Goal: Use online tool/utility: Utilize a website feature to perform a specific function

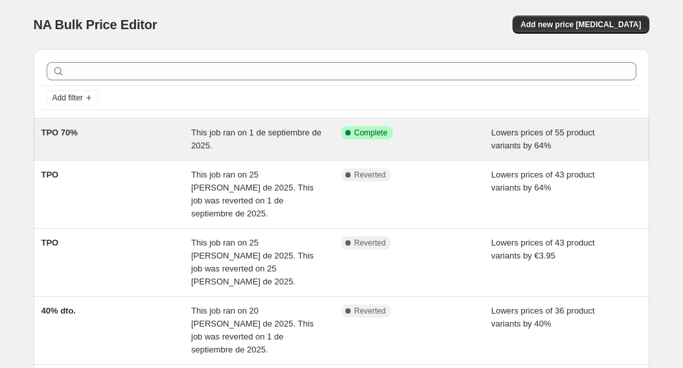
click at [187, 131] on div "TPO 70%" at bounding box center [116, 139] width 150 height 26
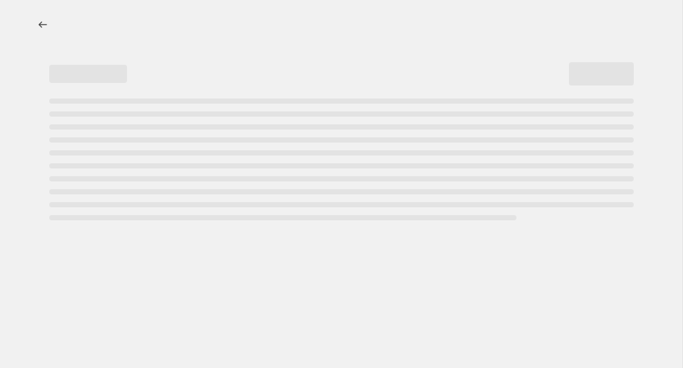
select select "percentage"
select select "collection"
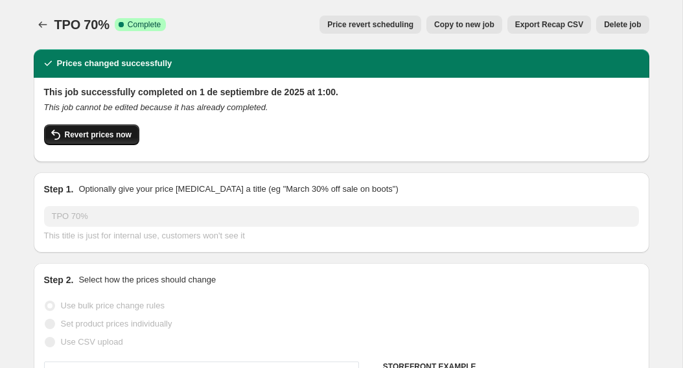
click at [110, 131] on span "Revert prices now" at bounding box center [98, 135] width 67 height 10
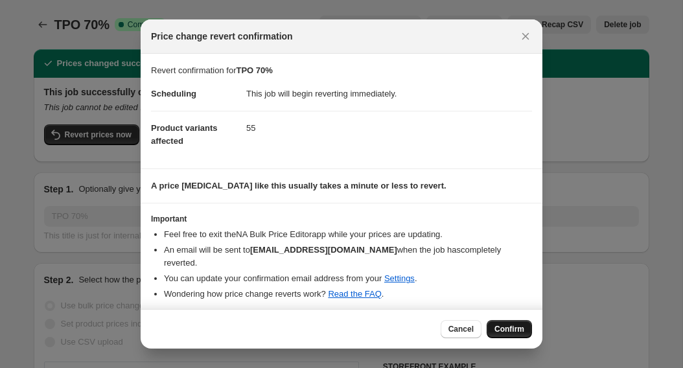
click at [505, 324] on span "Confirm" at bounding box center [509, 329] width 30 height 10
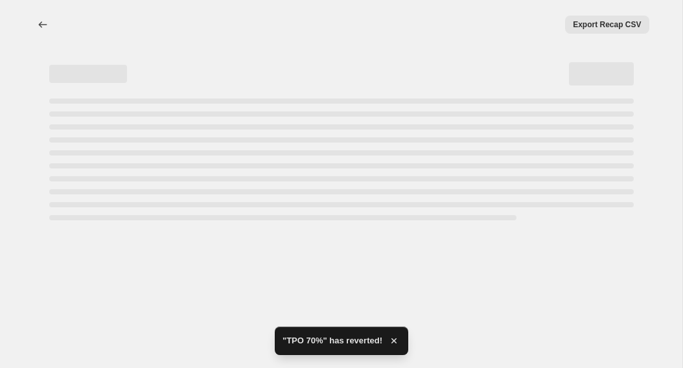
select select "percentage"
select select "collection"
